Goal: Information Seeking & Learning: Understand process/instructions

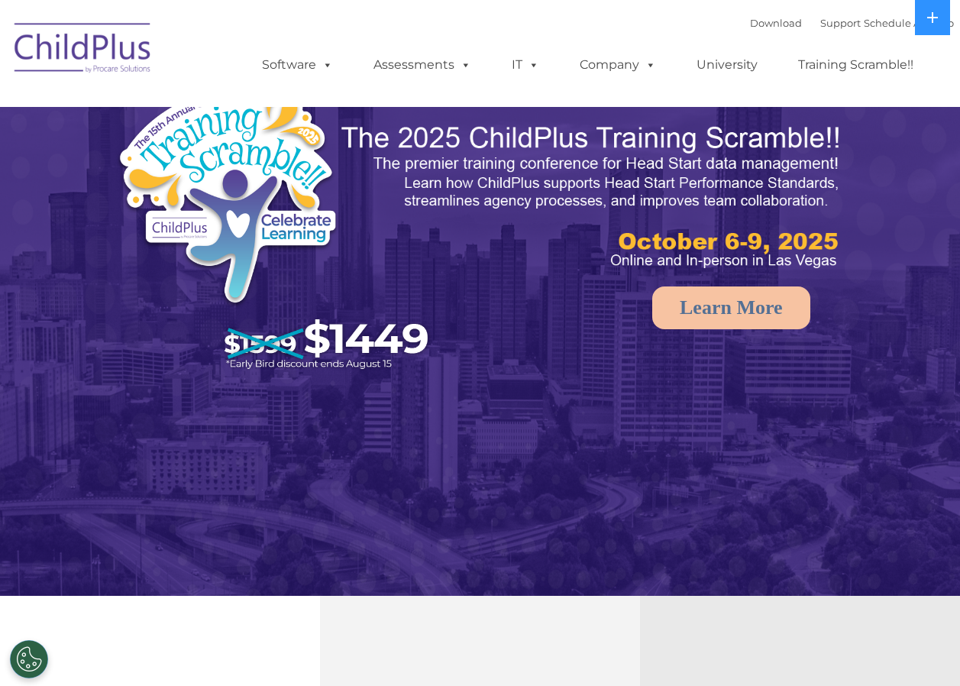
select select "MEDIUM"
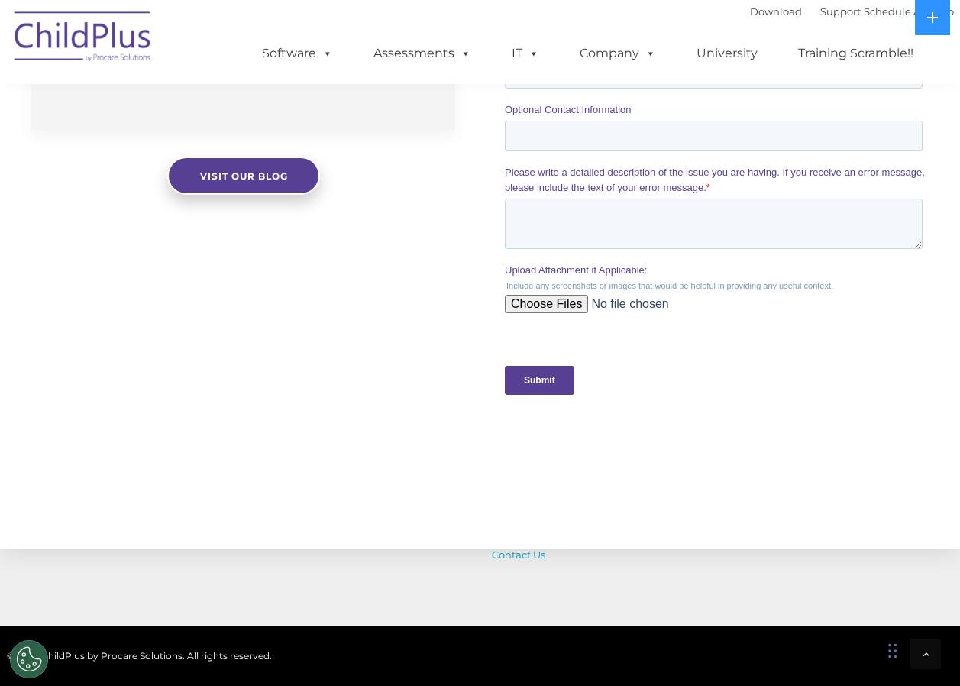
scroll to position [1401, 0]
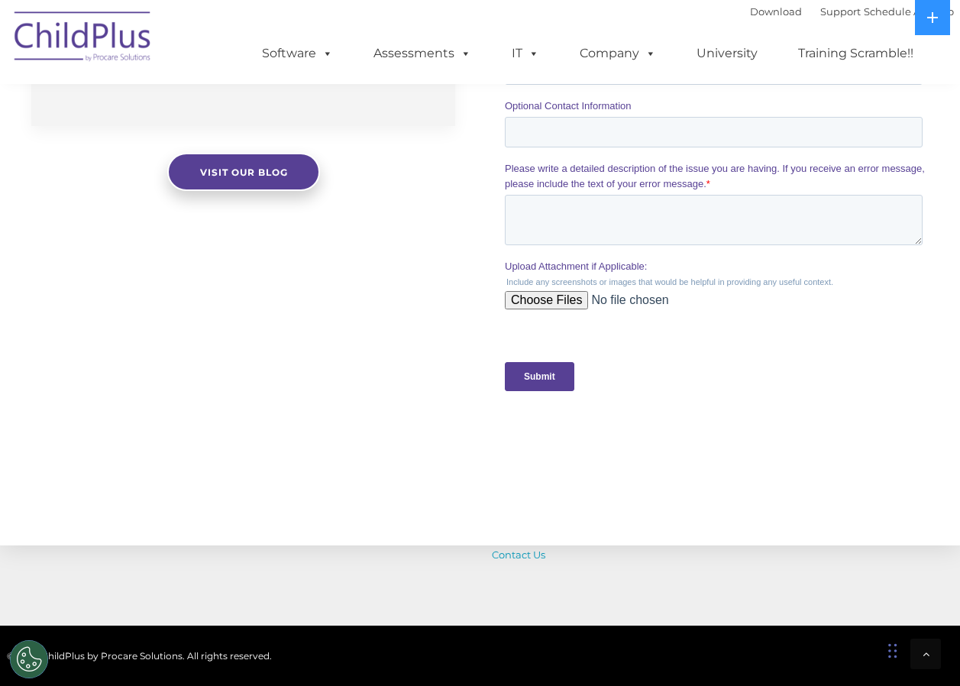
click at [541, 383] on input "Submit" at bounding box center [540, 376] width 70 height 29
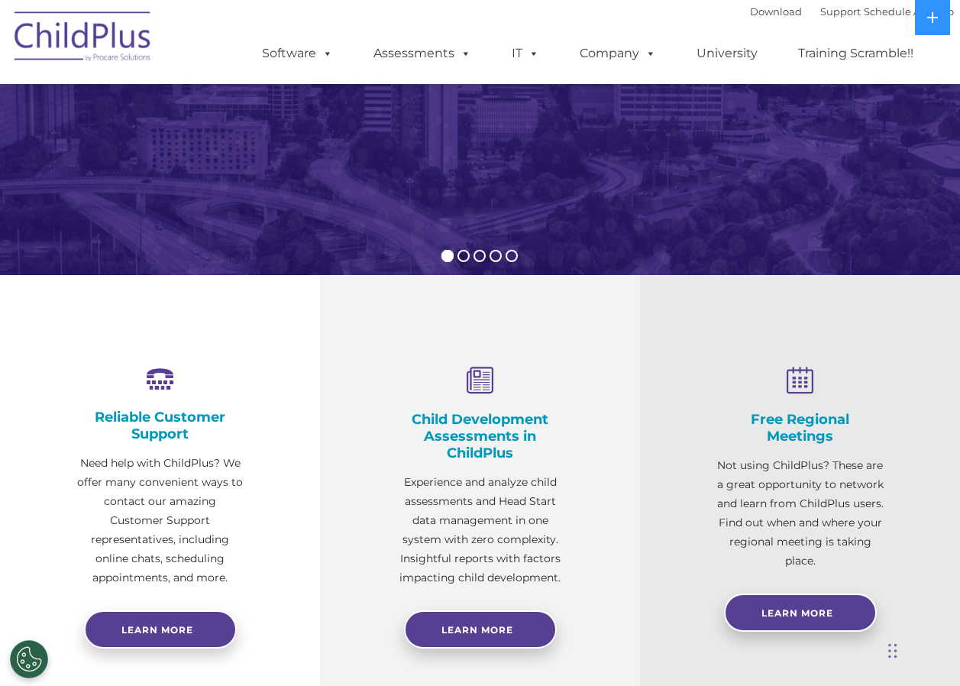
scroll to position [334, 0]
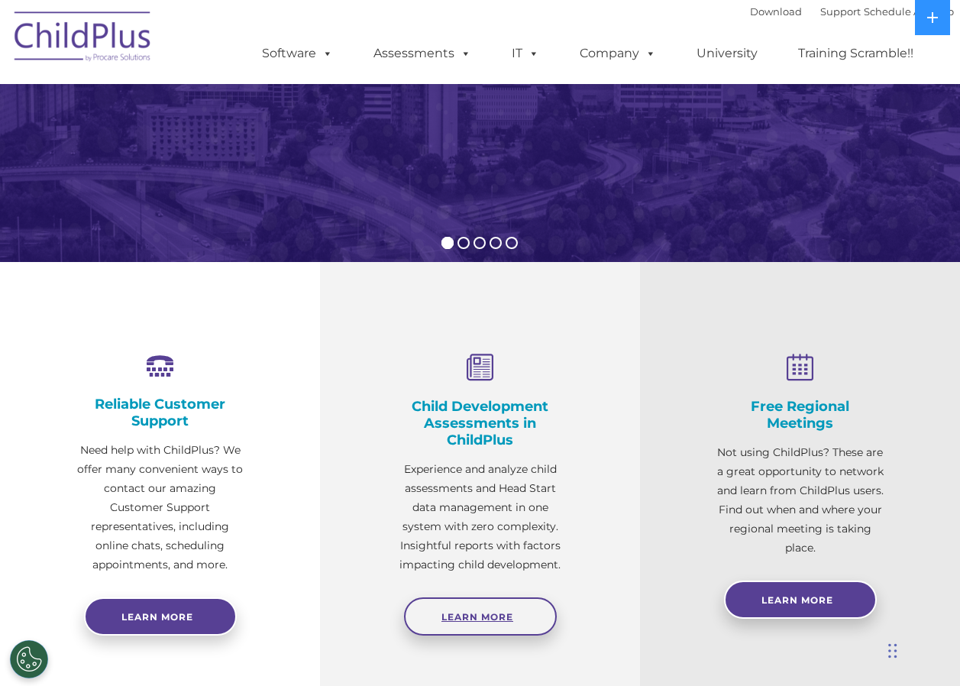
click at [465, 610] on link "Learn More" at bounding box center [480, 616] width 153 height 38
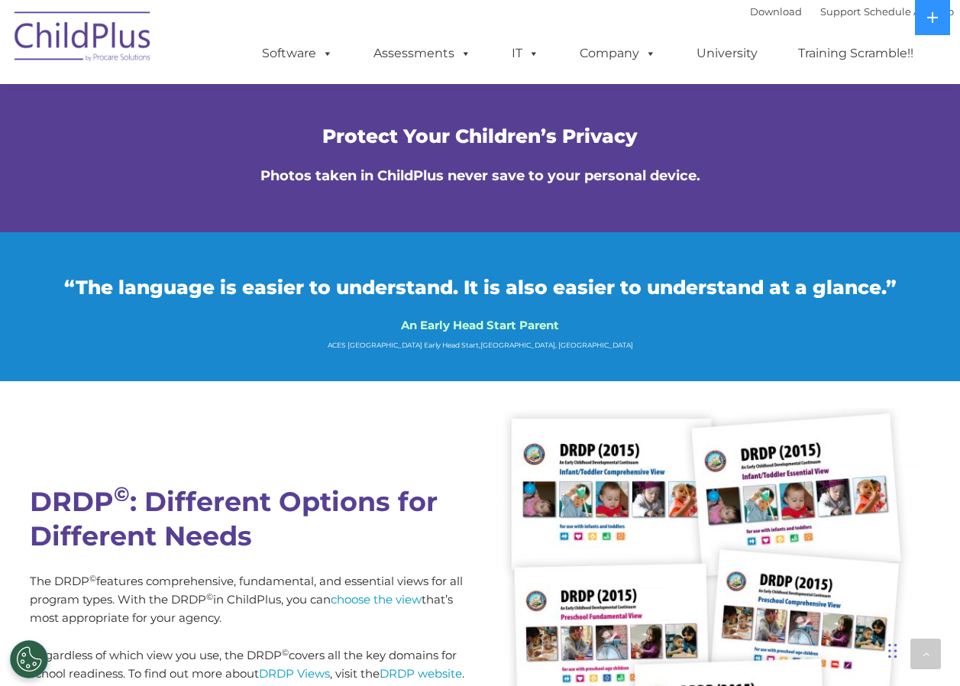
scroll to position [3462, 0]
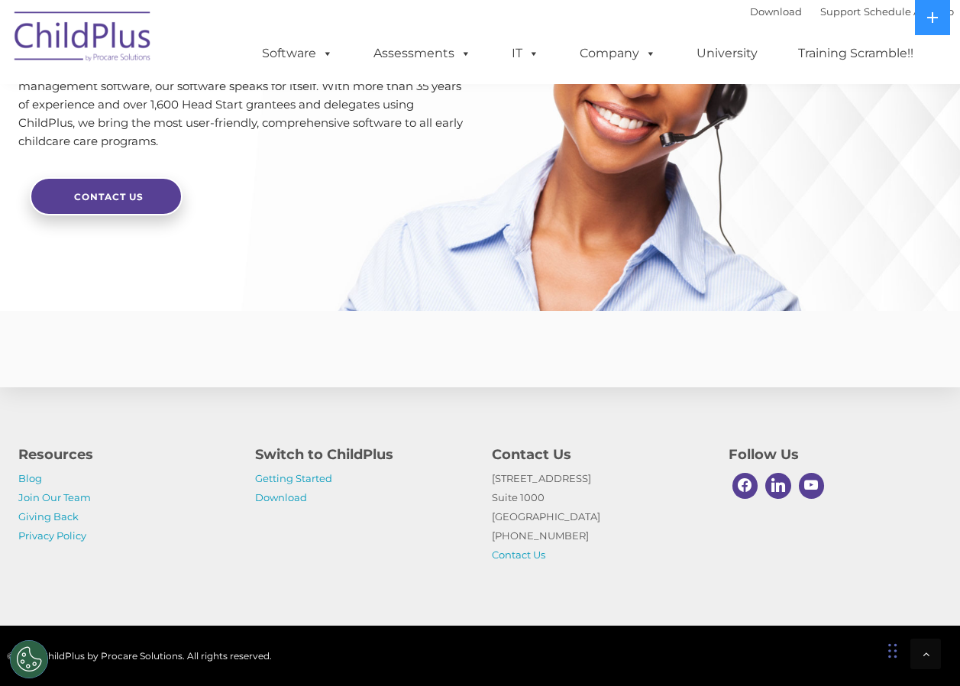
scroll to position [3639, 0]
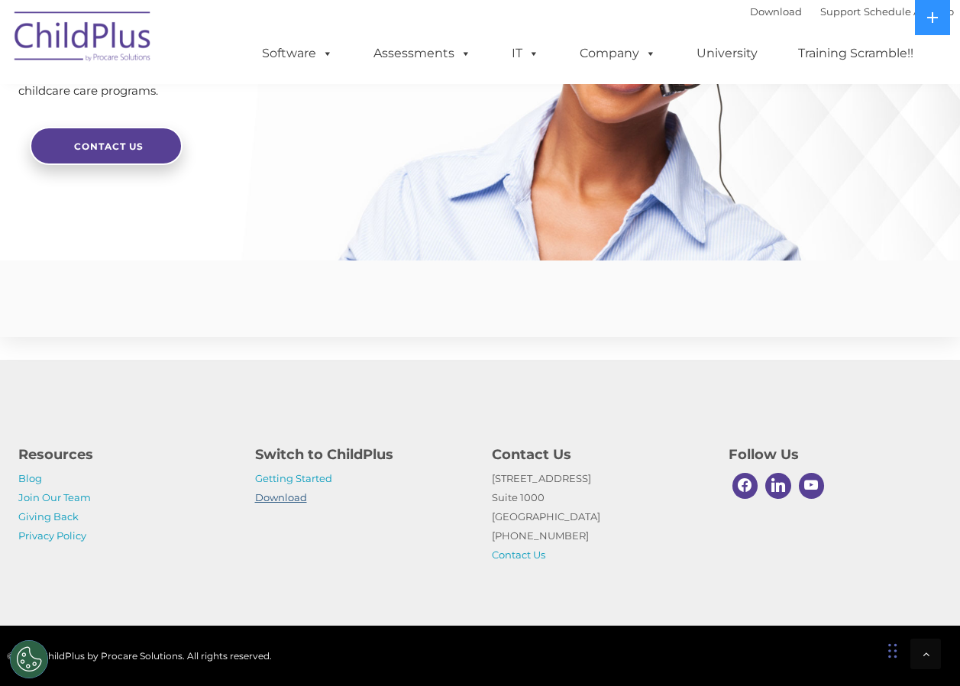
click at [279, 492] on link "Download" at bounding box center [281, 497] width 52 height 12
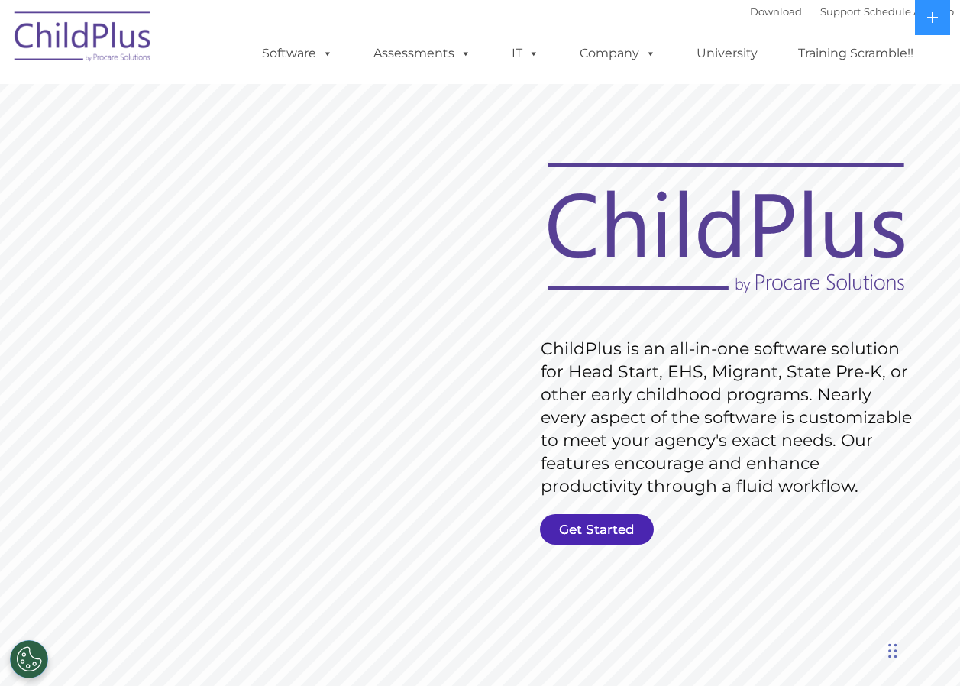
click at [594, 528] on link "Get Started" at bounding box center [597, 529] width 114 height 31
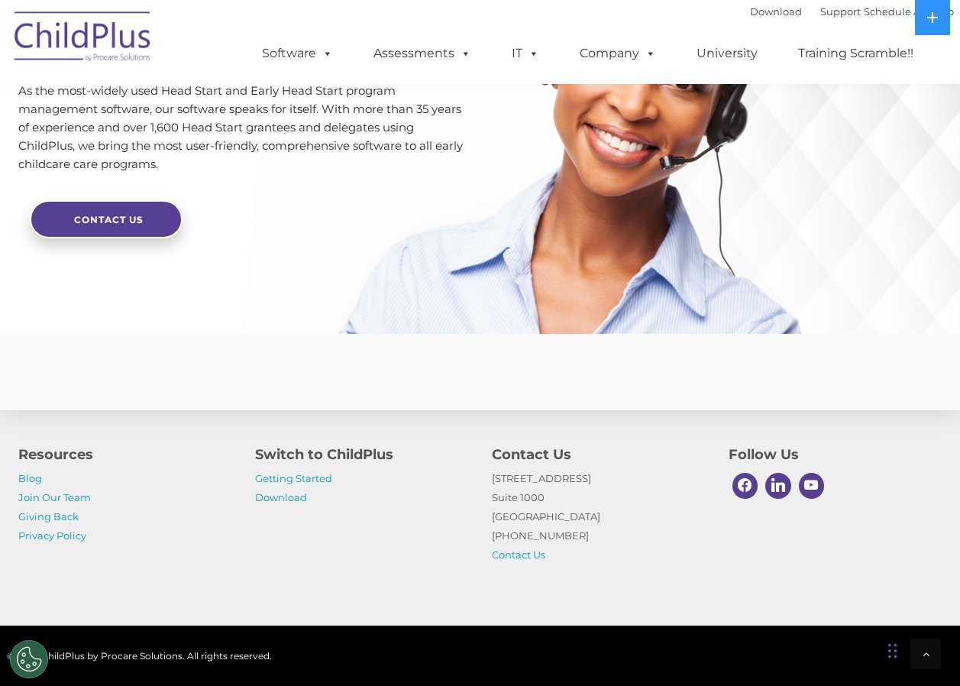
scroll to position [3639, 0]
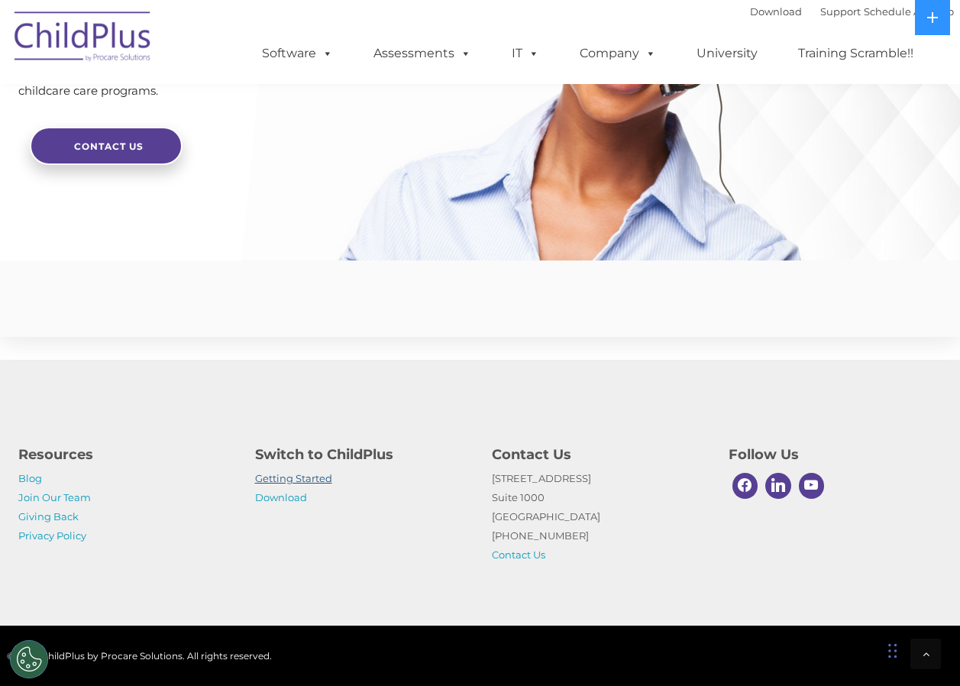
click at [296, 474] on link "Getting Started" at bounding box center [293, 478] width 77 height 12
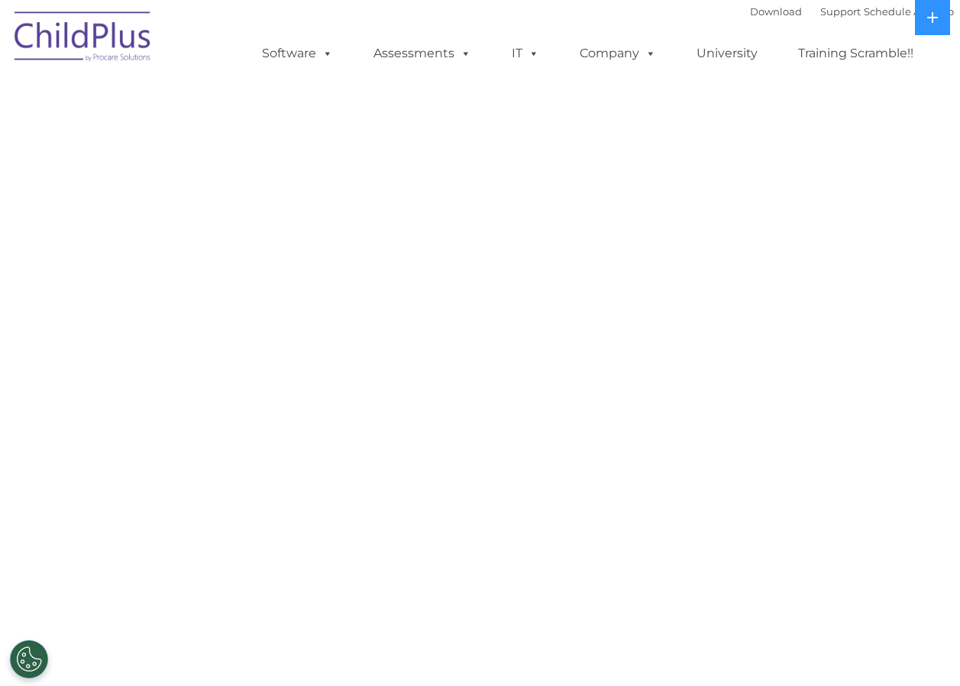
select select "MEDIUM"
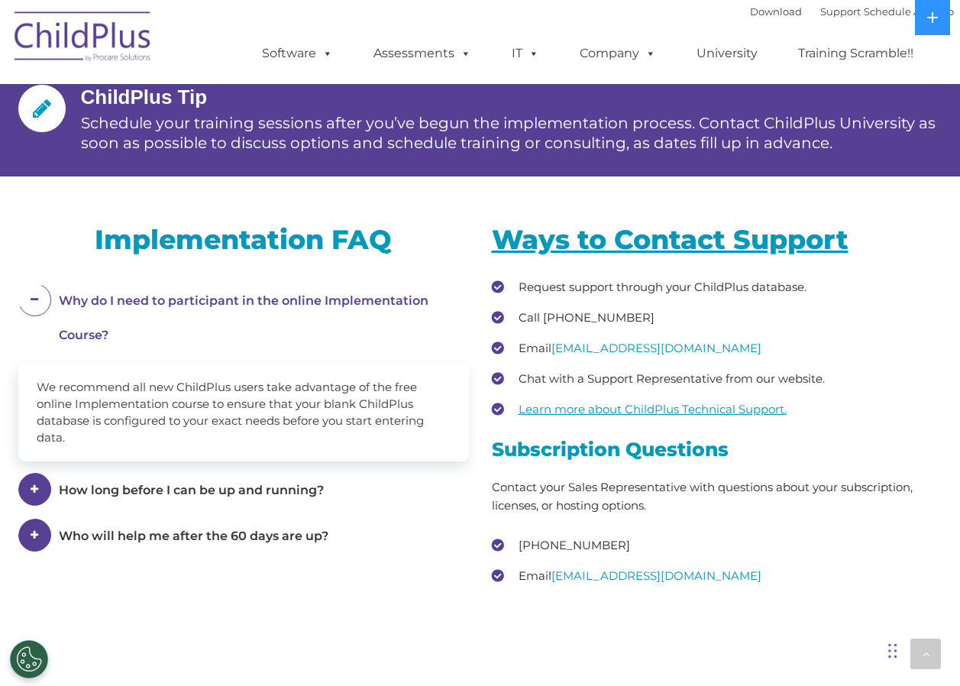
scroll to position [1927, 0]
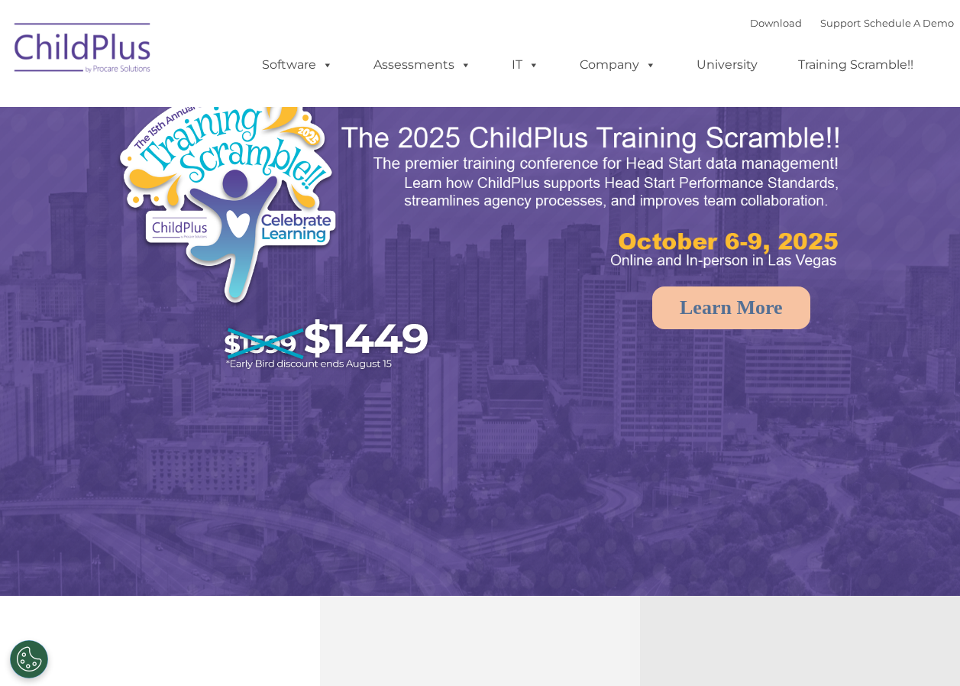
select select "MEDIUM"
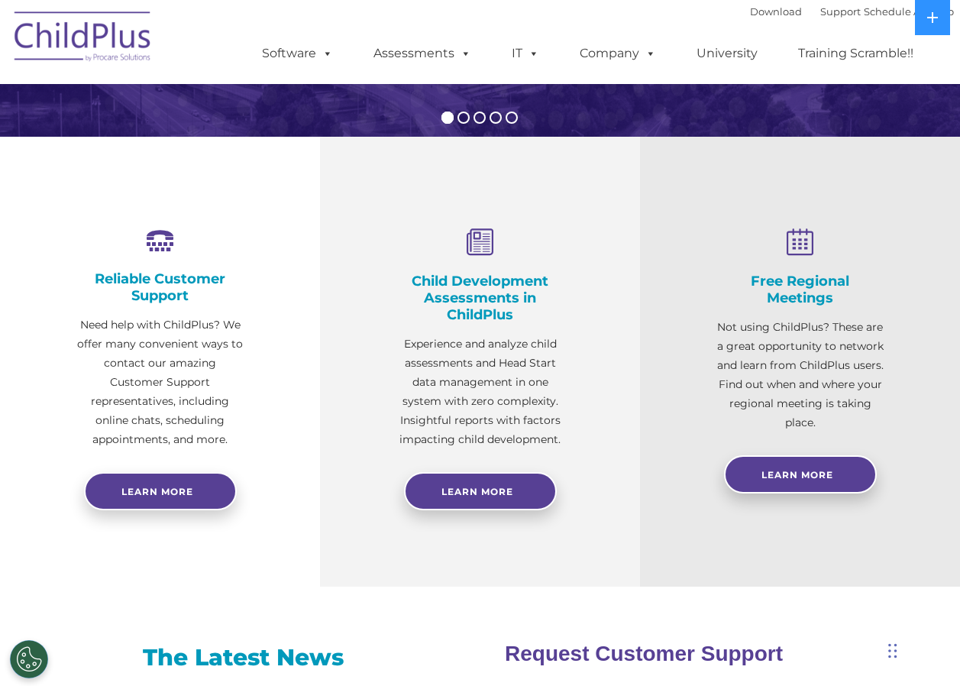
scroll to position [460, 0]
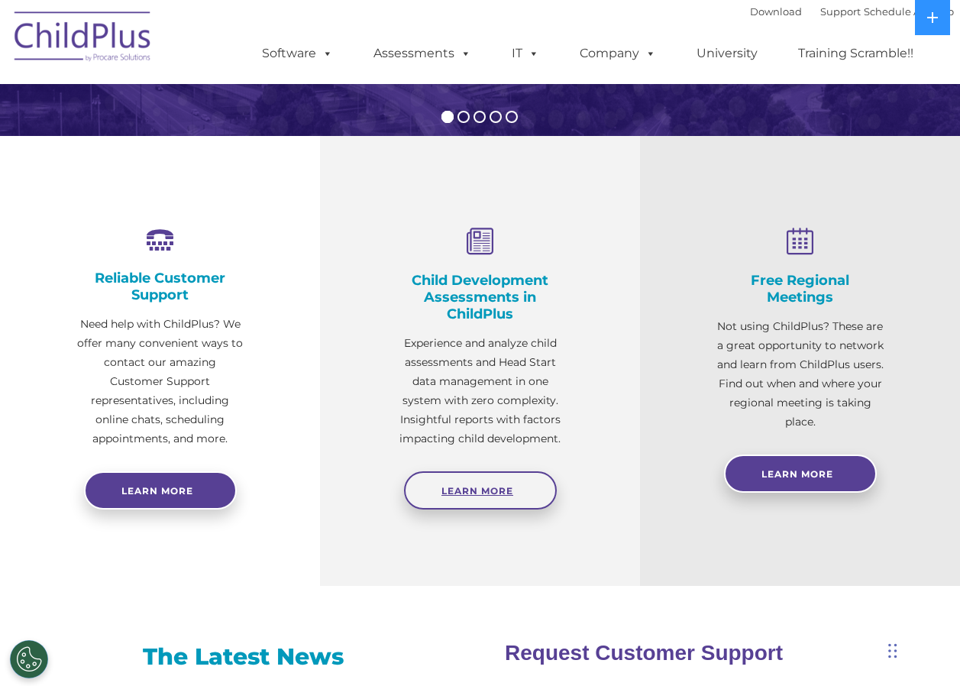
click at [497, 494] on span "Learn More" at bounding box center [478, 490] width 72 height 11
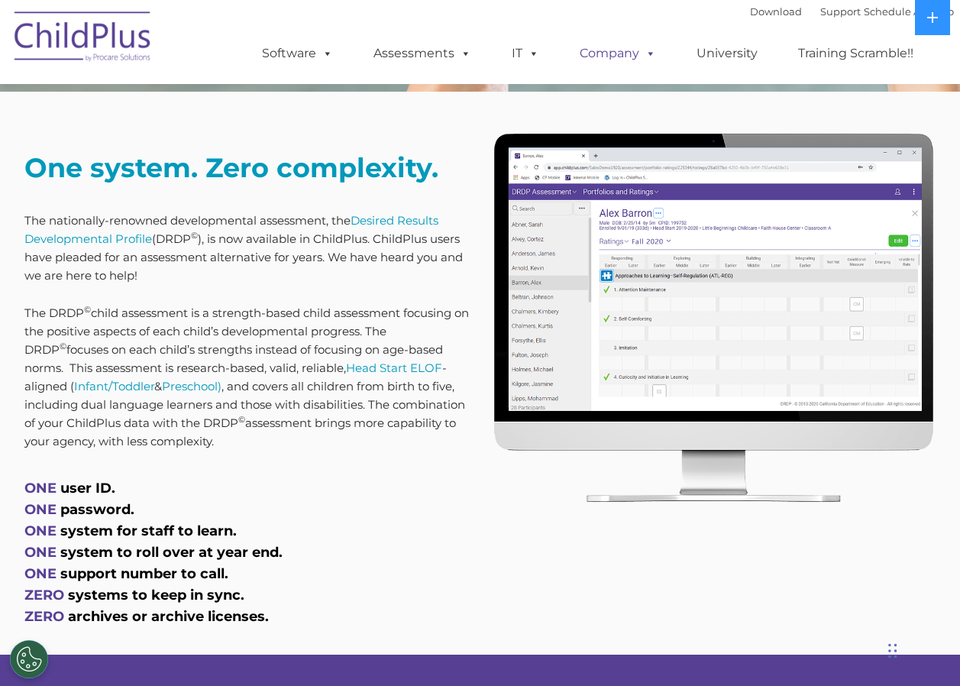
scroll to position [480, 0]
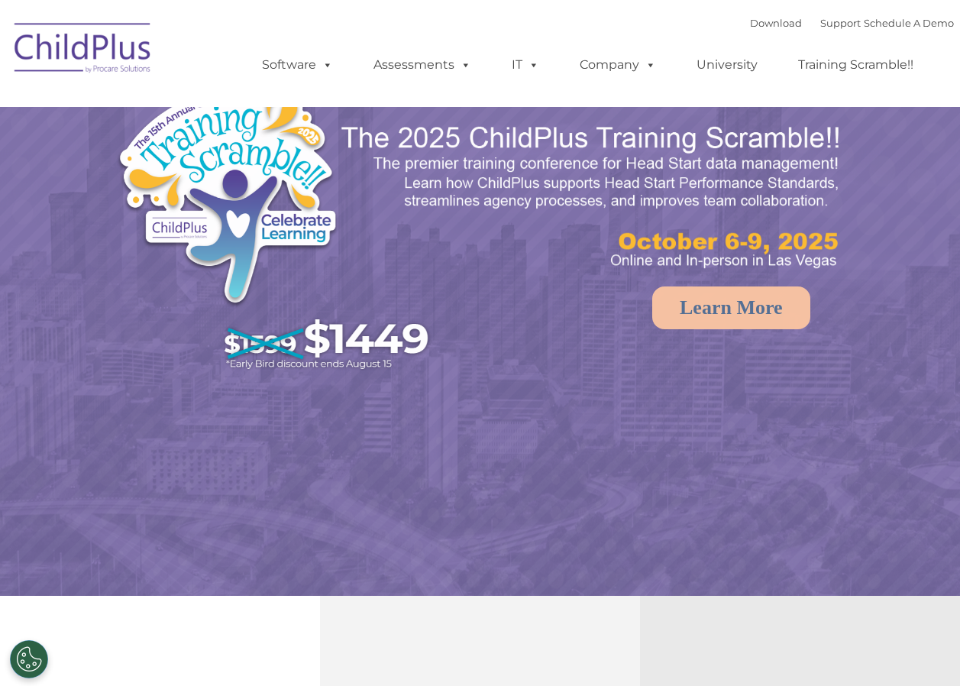
select select "MEDIUM"
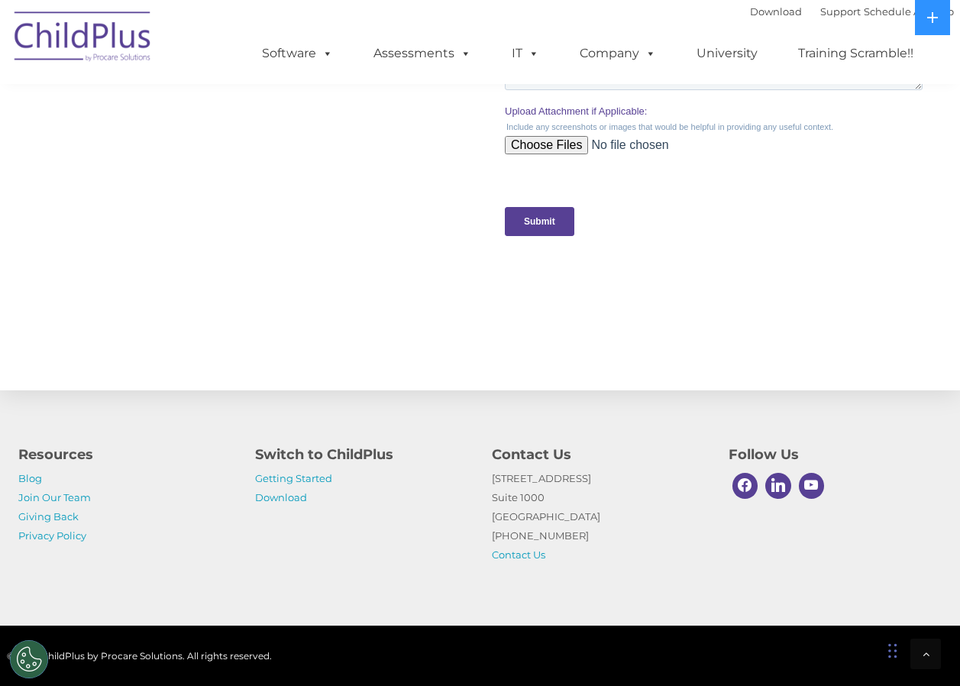
scroll to position [1609, 0]
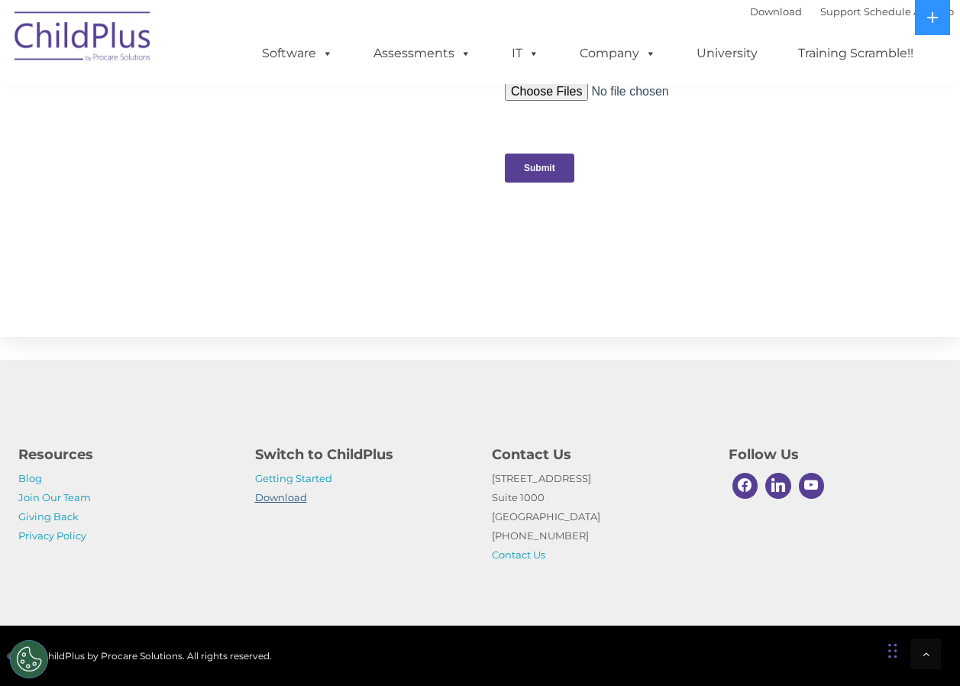
click at [287, 501] on link "Download" at bounding box center [281, 497] width 52 height 12
click at [290, 481] on link "Getting Started" at bounding box center [293, 478] width 77 height 12
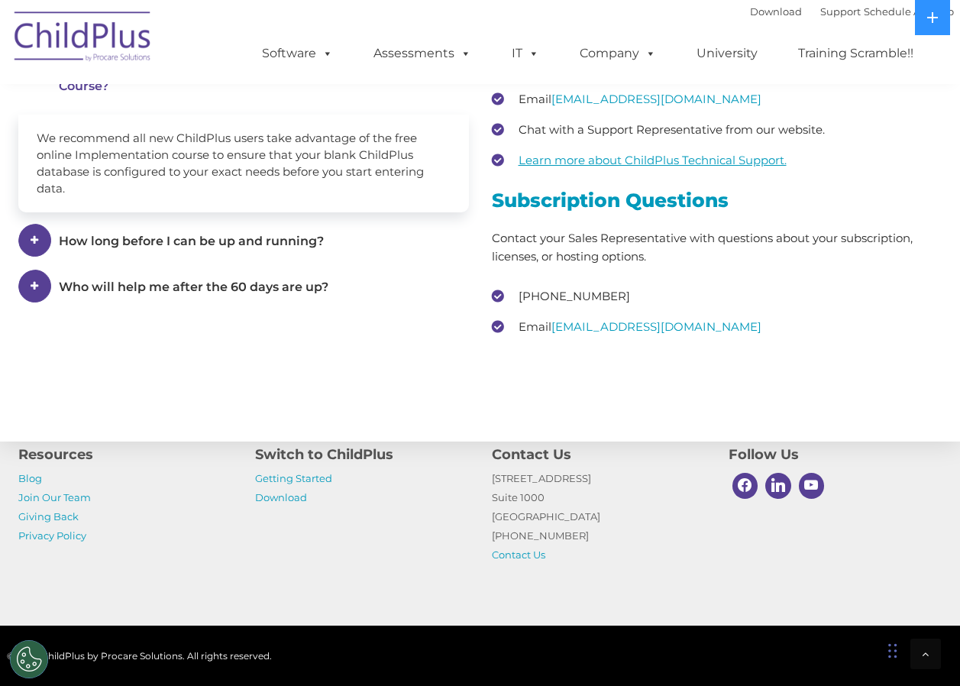
scroll to position [2284, 0]
